Goal: Check status: Check status

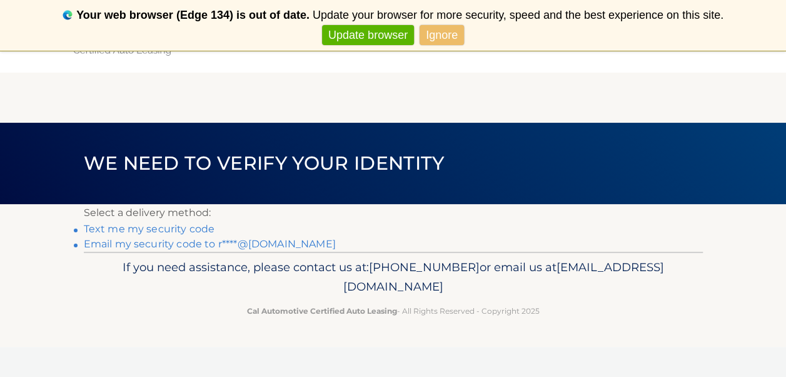
click at [430, 29] on link "Ignore" at bounding box center [442, 35] width 44 height 21
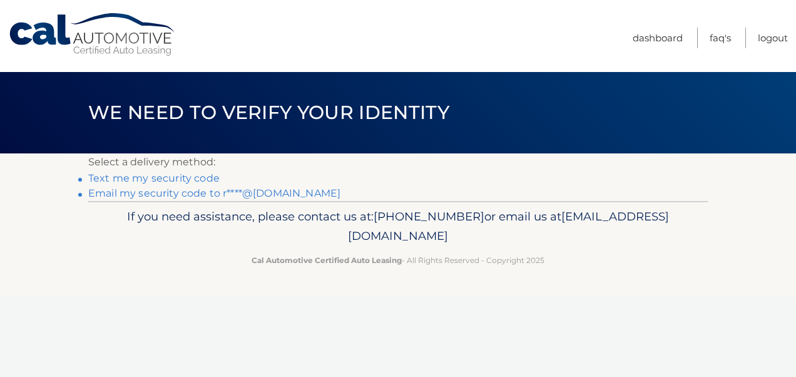
click at [128, 178] on link "Text me my security code" at bounding box center [153, 178] width 131 height 12
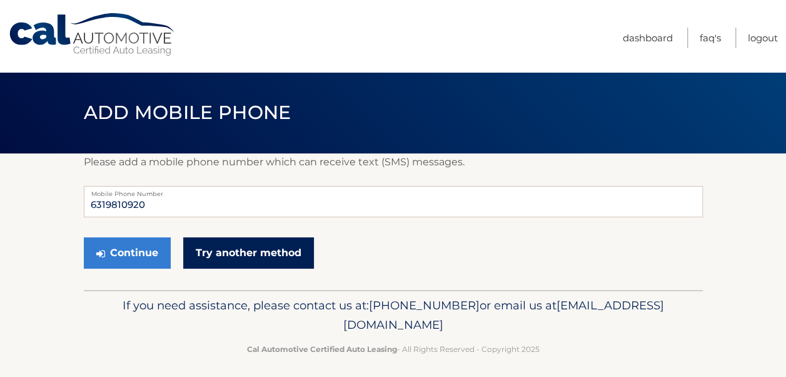
click at [234, 254] on link "Try another method" at bounding box center [248, 252] width 131 height 31
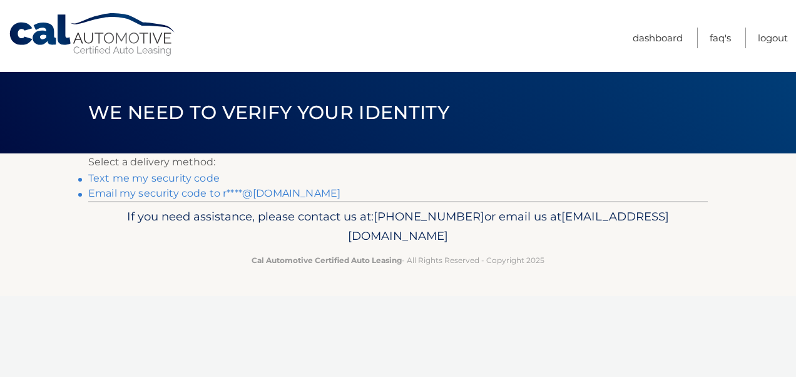
click at [149, 189] on link "Email my security code to r****@[DOMAIN_NAME]" at bounding box center [214, 193] width 252 height 12
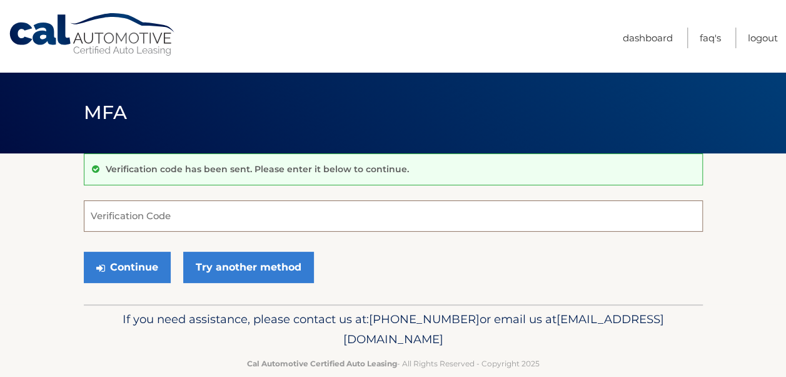
click at [120, 211] on input "Verification Code" at bounding box center [393, 215] width 619 height 31
type input "120889"
click at [84, 251] on button "Continue" at bounding box center [127, 266] width 87 height 31
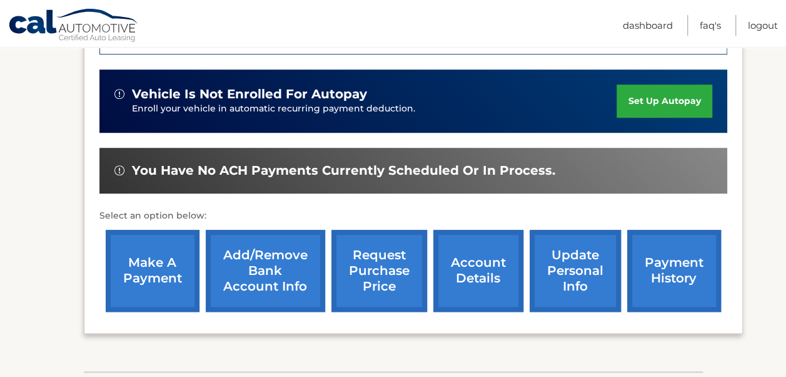
scroll to position [373, 0]
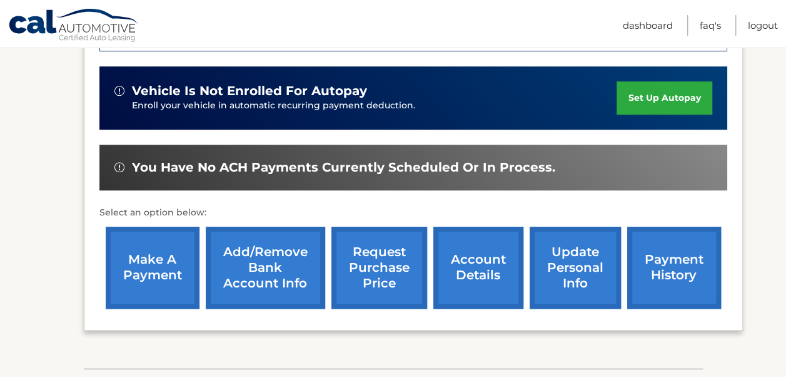
click at [374, 270] on link "request purchase price" at bounding box center [380, 267] width 96 height 82
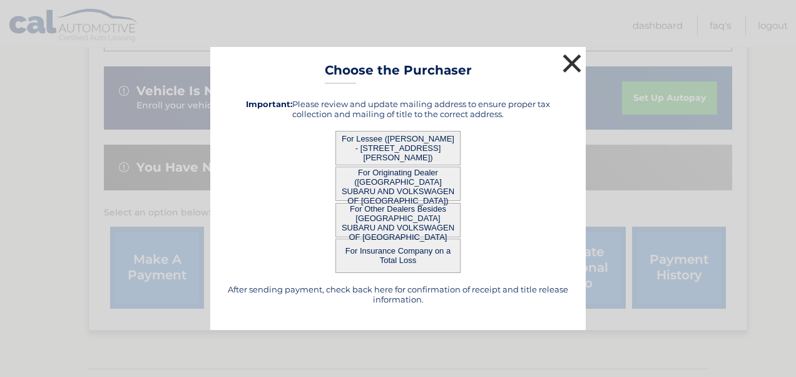
click at [579, 65] on button "×" at bounding box center [571, 63] width 25 height 25
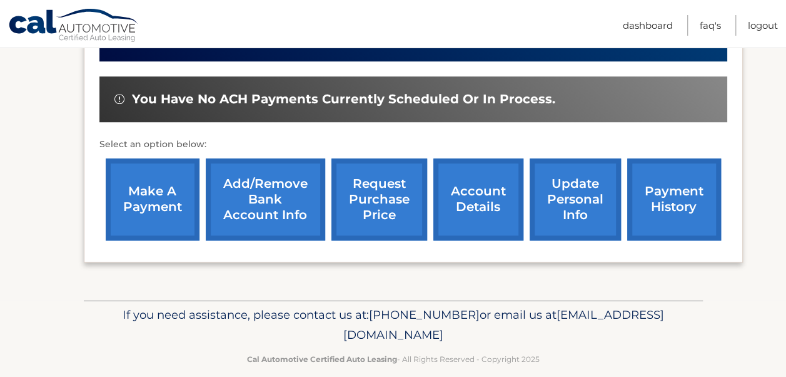
scroll to position [457, 0]
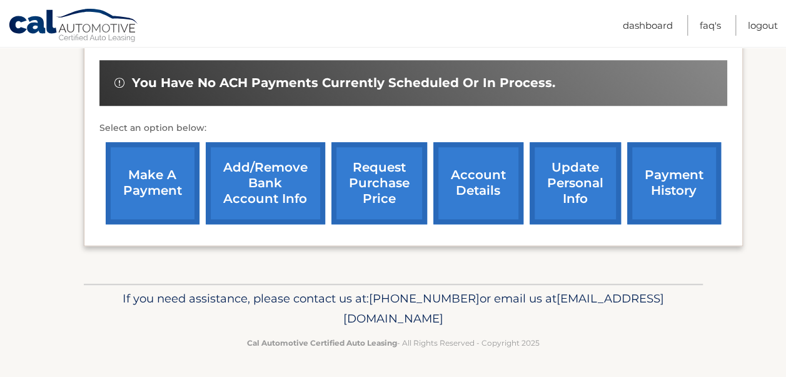
click at [481, 189] on link "account details" at bounding box center [479, 183] width 90 height 82
click at [467, 185] on link "account details" at bounding box center [479, 183] width 90 height 82
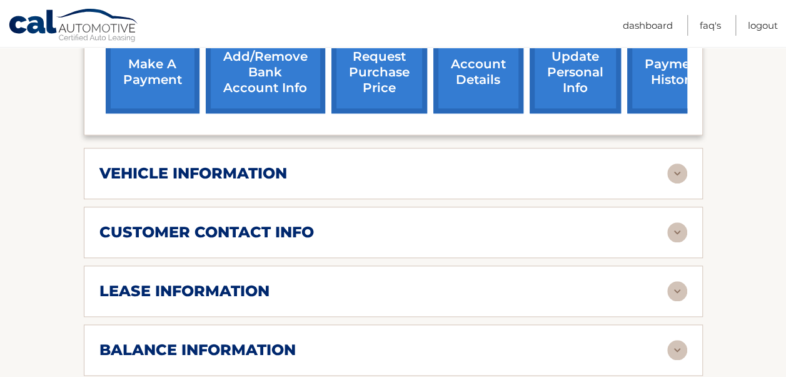
scroll to position [526, 0]
click at [139, 281] on h2 "lease information" at bounding box center [184, 290] width 170 height 19
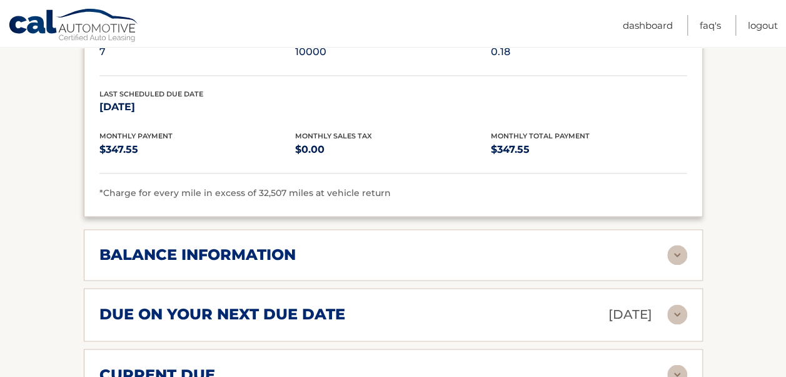
scroll to position [856, 0]
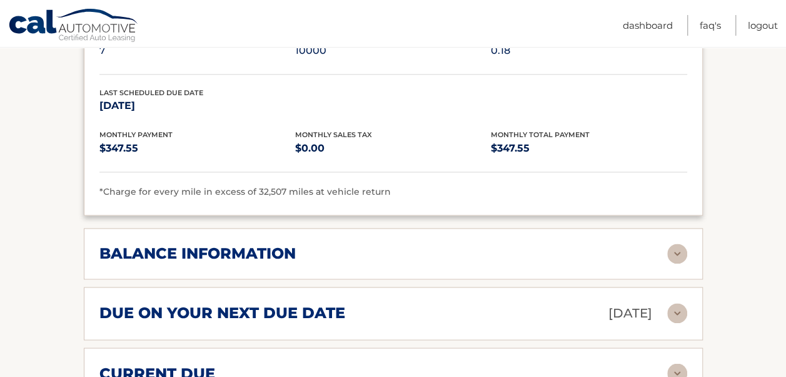
click at [124, 244] on h2 "balance information" at bounding box center [197, 253] width 196 height 19
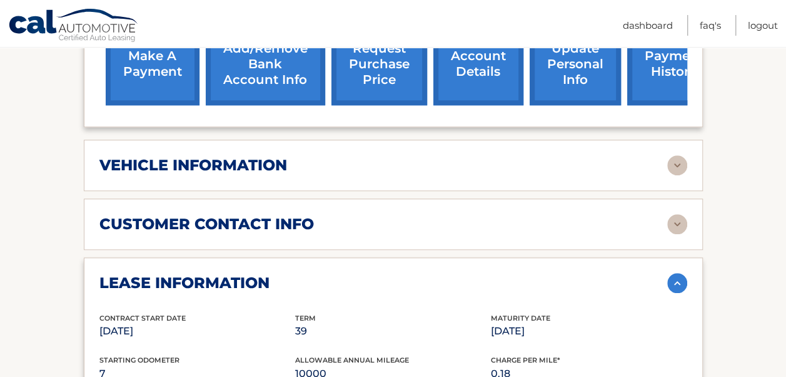
scroll to position [533, 0]
click at [126, 215] on h2 "customer contact info" at bounding box center [206, 224] width 215 height 19
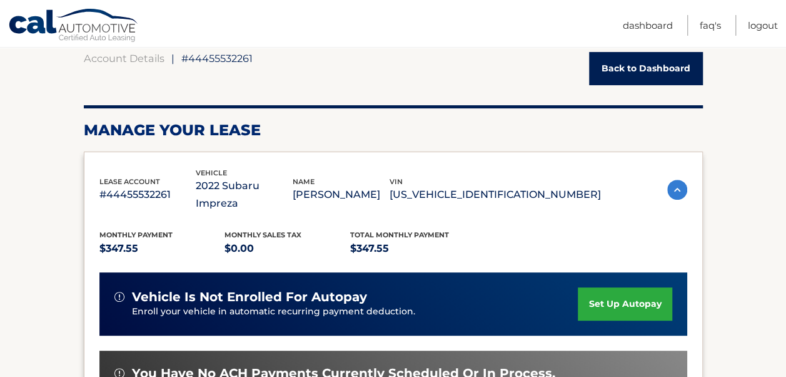
scroll to position [113, 0]
